Goal: Information Seeking & Learning: Stay updated

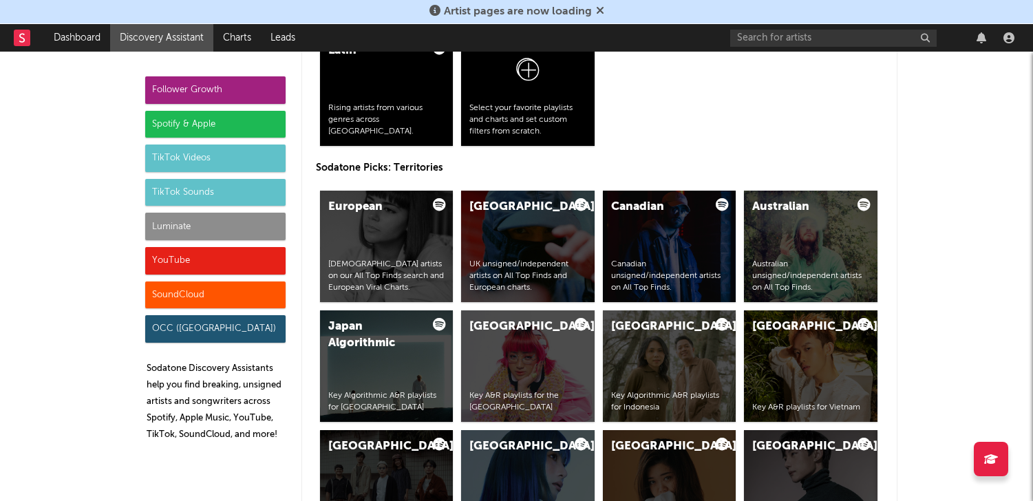
scroll to position [2553, 0]
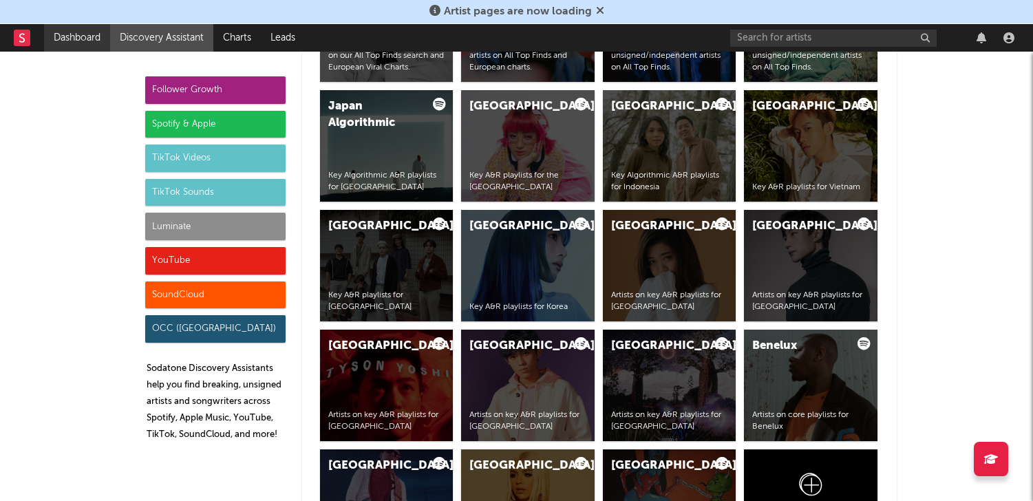
click at [83, 44] on link "Dashboard" at bounding box center [77, 38] width 66 height 28
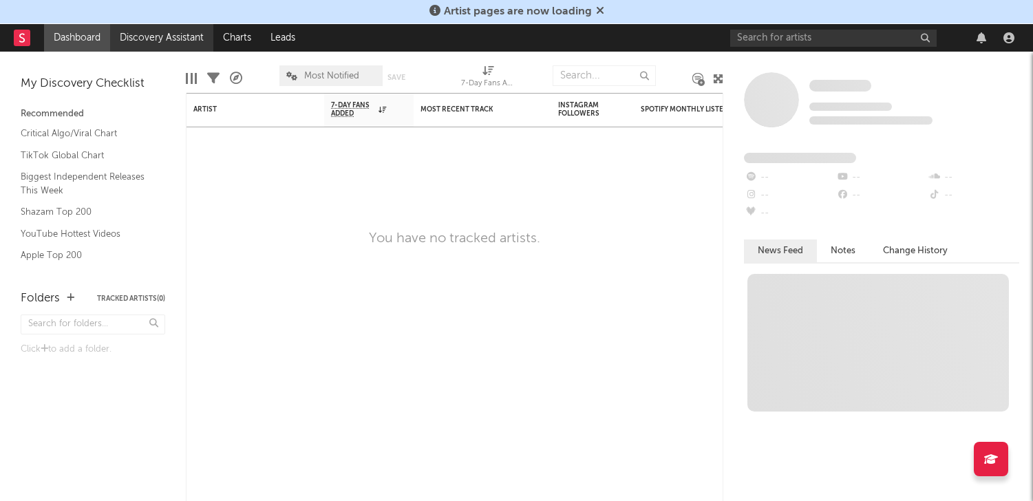
click at [129, 30] on link "Discovery Assistant" at bounding box center [161, 38] width 103 height 28
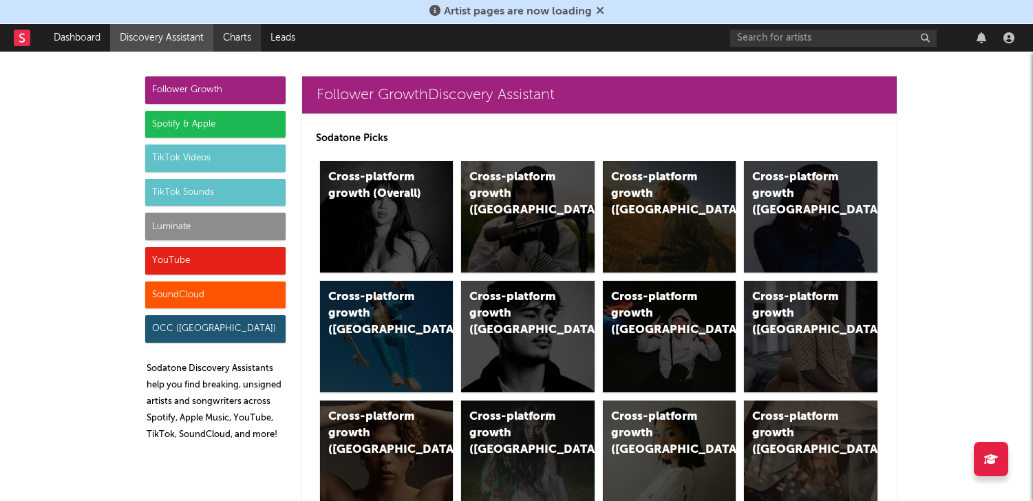
click at [245, 39] on link "Charts" at bounding box center [236, 38] width 47 height 28
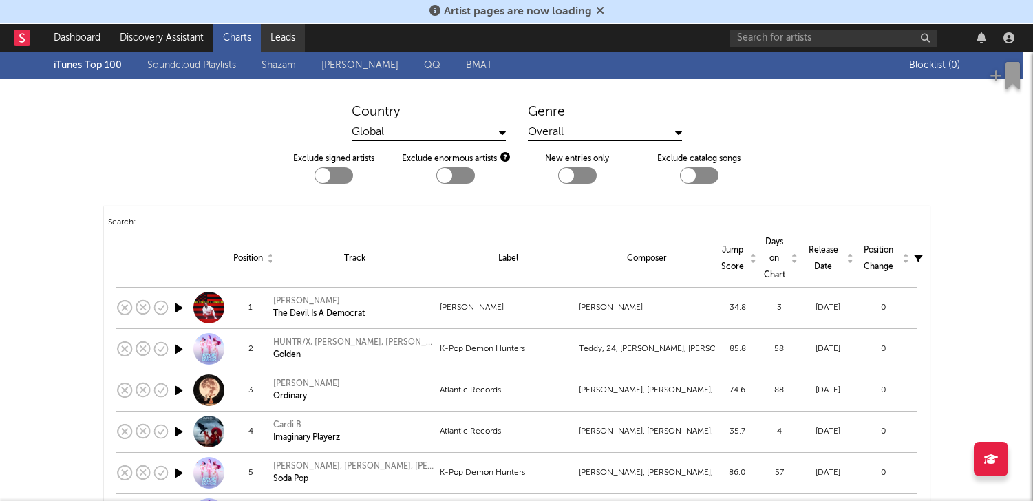
click at [284, 39] on link "Leads" at bounding box center [283, 38] width 44 height 28
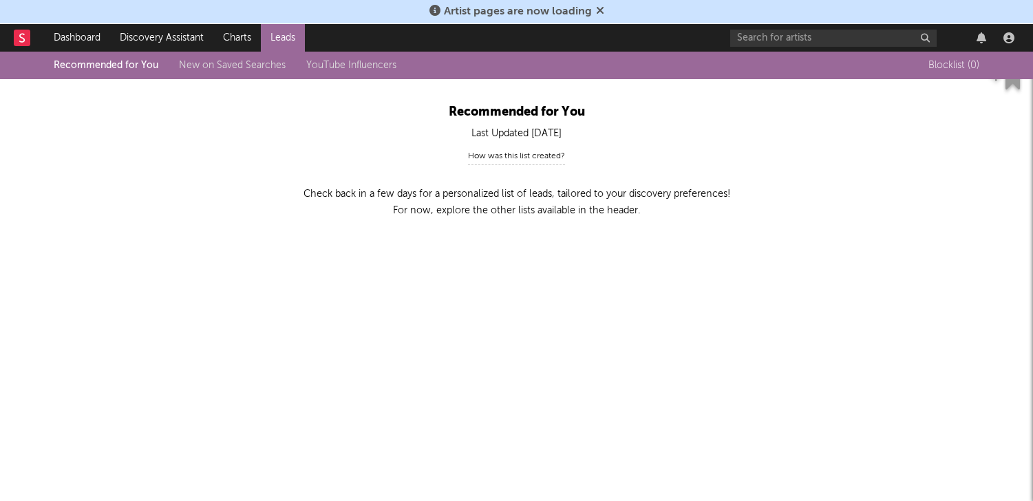
click at [600, 10] on icon at bounding box center [600, 10] width 8 height 11
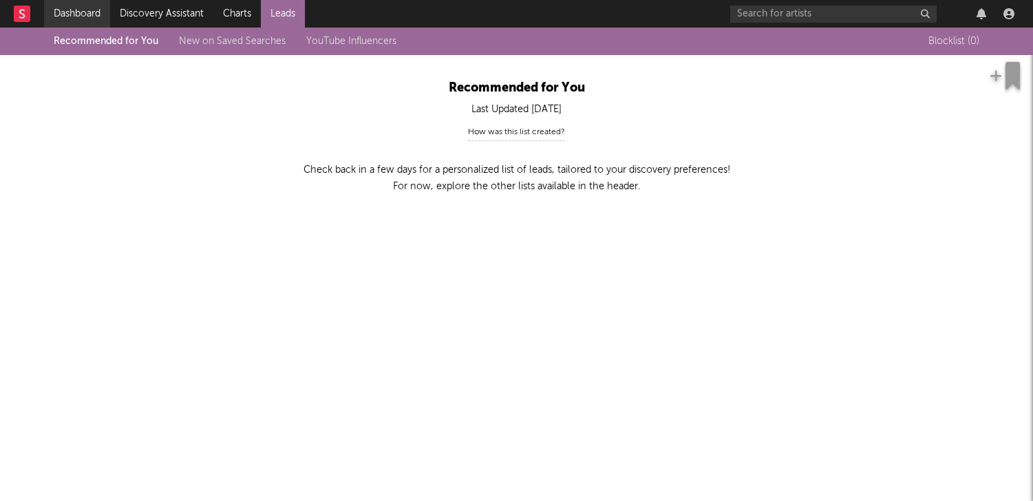
click at [87, 20] on link "Dashboard" at bounding box center [77, 14] width 66 height 28
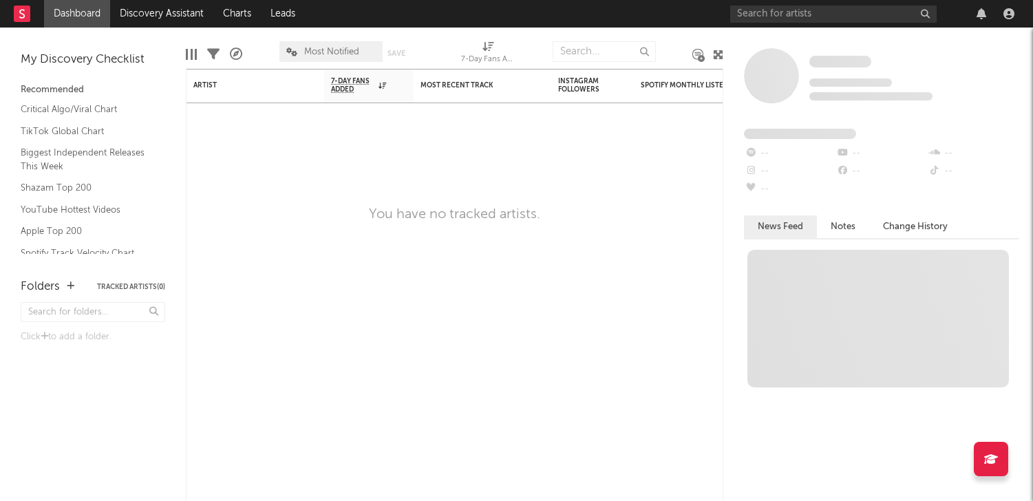
click at [87, 220] on div "Critical Algo/Viral Chart TikTok Global Chart Biggest Independent Releases This…" at bounding box center [93, 226] width 145 height 257
click at [74, 227] on link "Apple Top 200" at bounding box center [86, 231] width 131 height 15
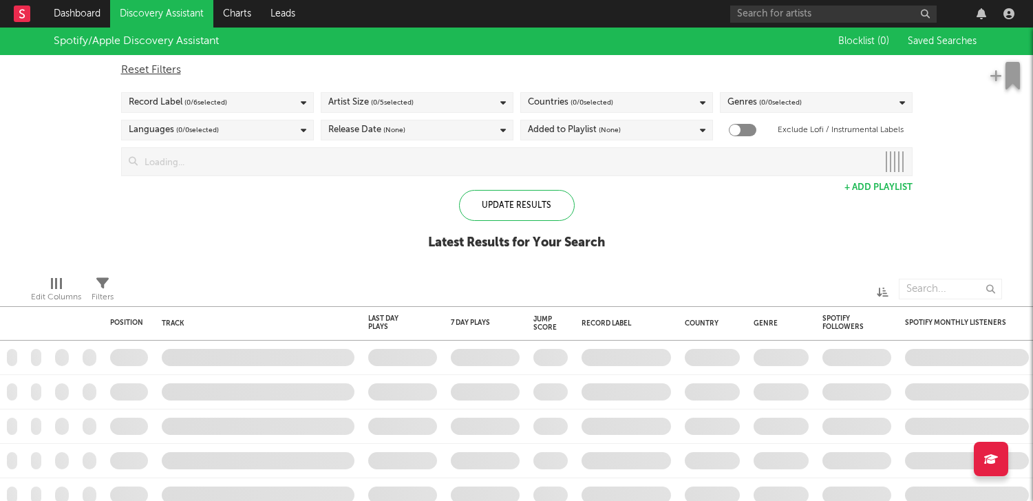
checkbox input "true"
